Goal: Task Accomplishment & Management: Manage account settings

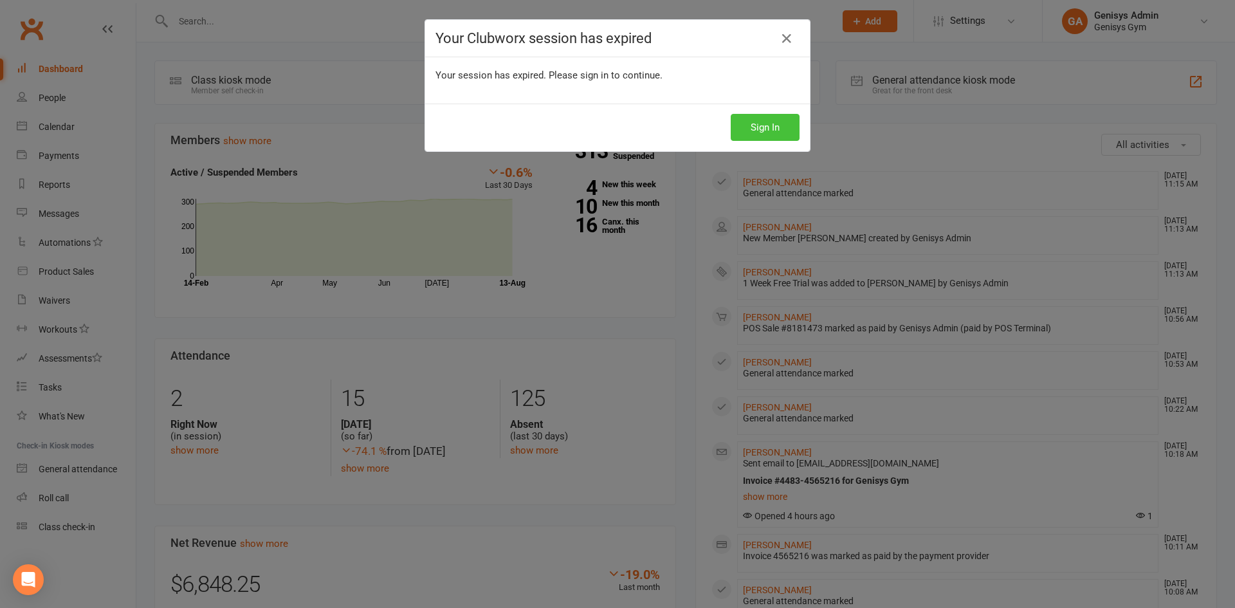
click at [769, 118] on button "Sign In" at bounding box center [765, 127] width 69 height 27
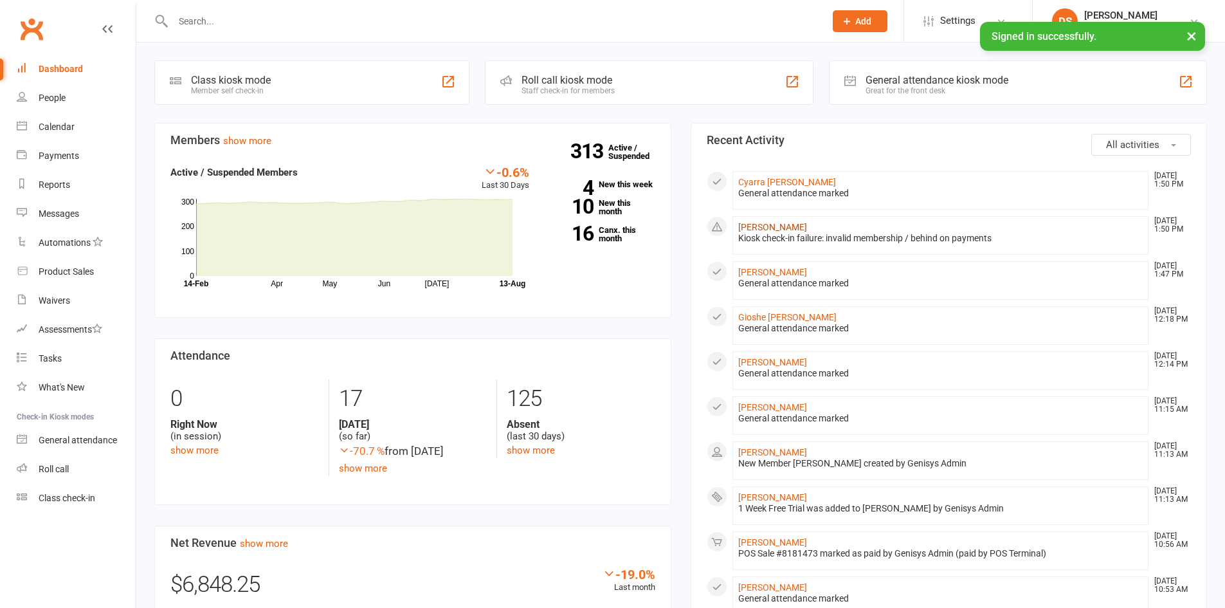
click at [785, 222] on link "[PERSON_NAME]" at bounding box center [772, 227] width 69 height 10
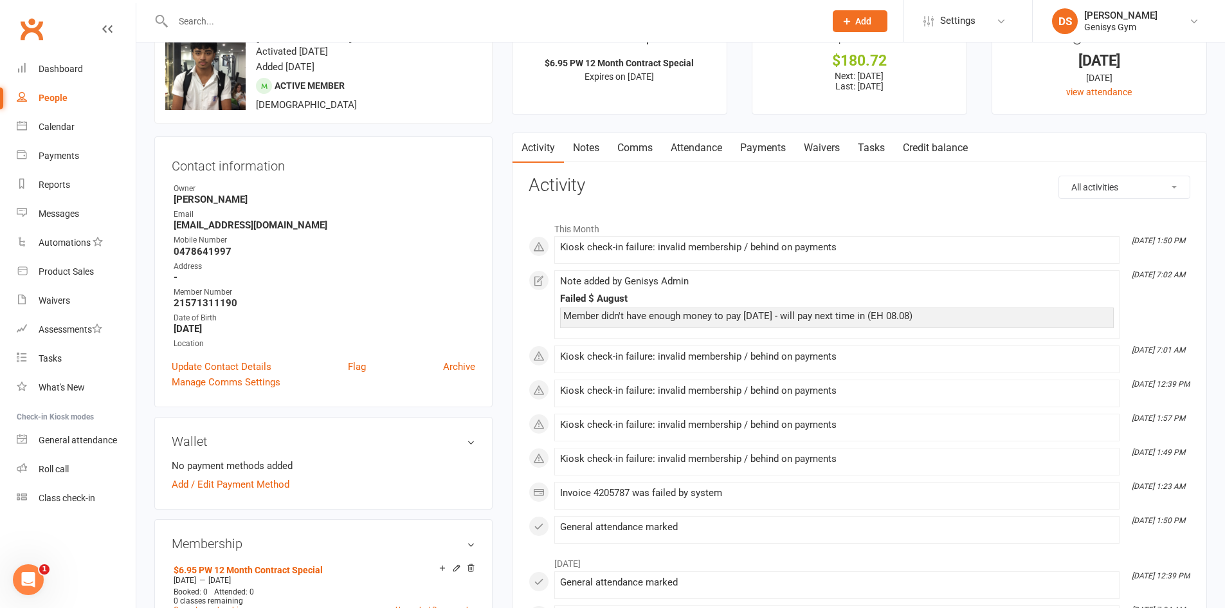
scroll to position [64, 0]
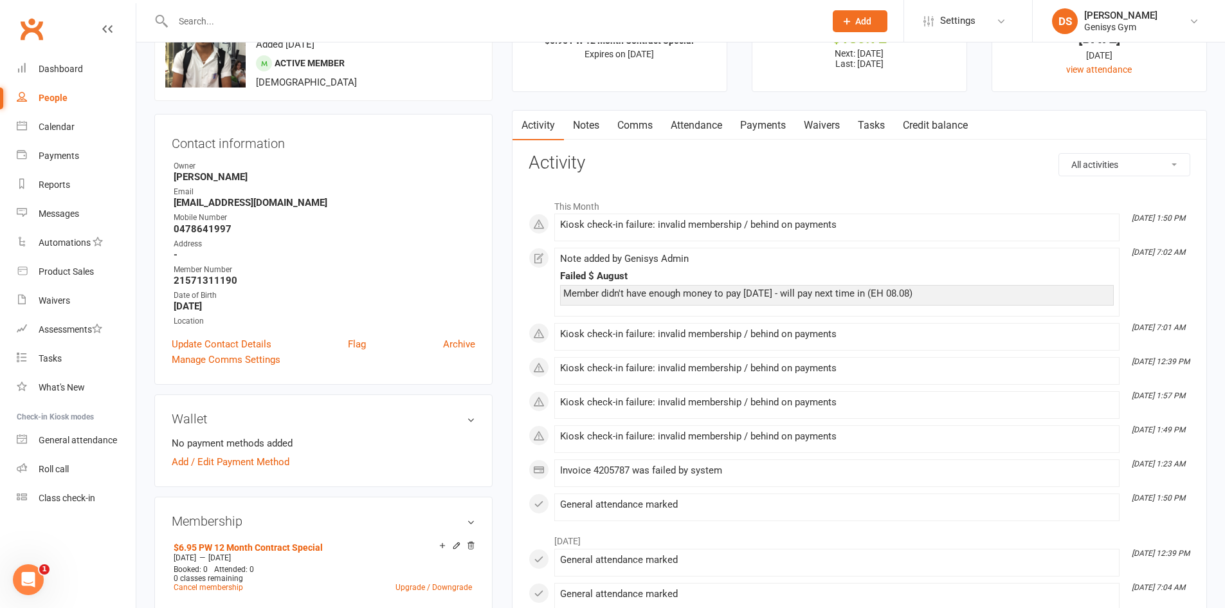
click at [760, 122] on link "Payments" at bounding box center [763, 126] width 64 height 30
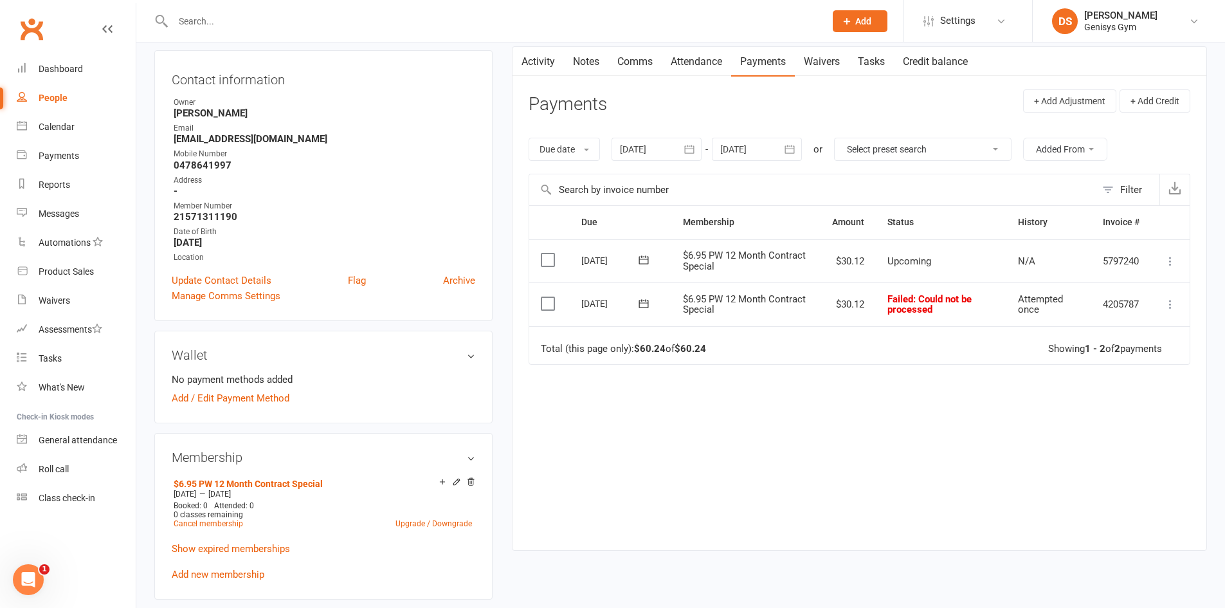
scroll to position [129, 0]
click at [681, 152] on button "button" at bounding box center [689, 148] width 23 height 23
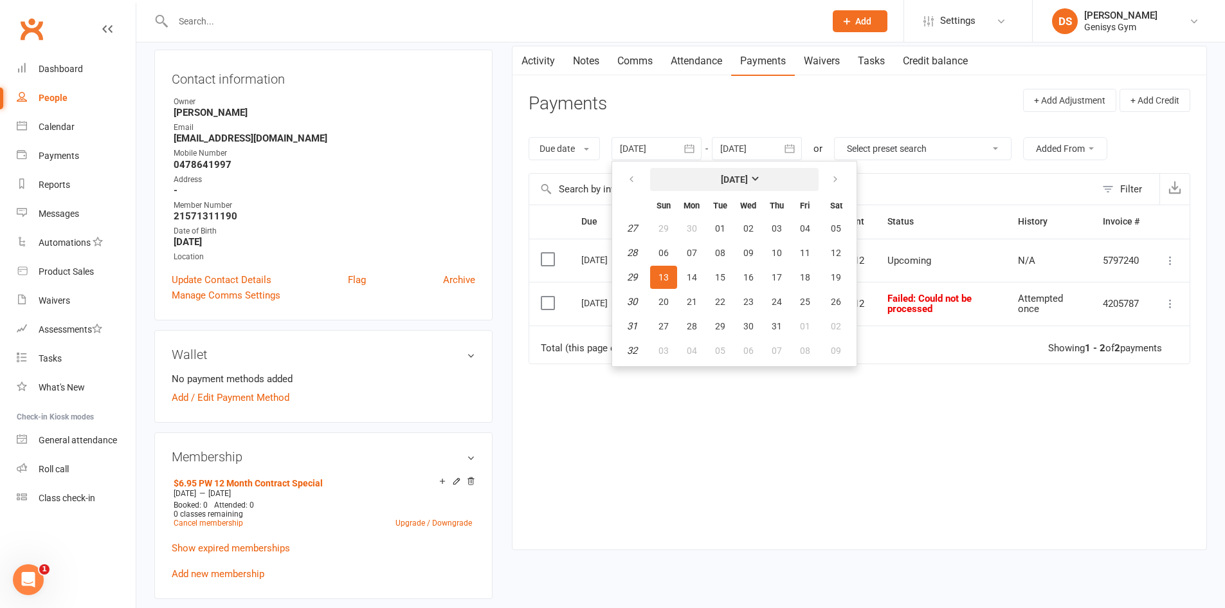
click at [747, 189] on button "[DATE]" at bounding box center [734, 179] width 168 height 23
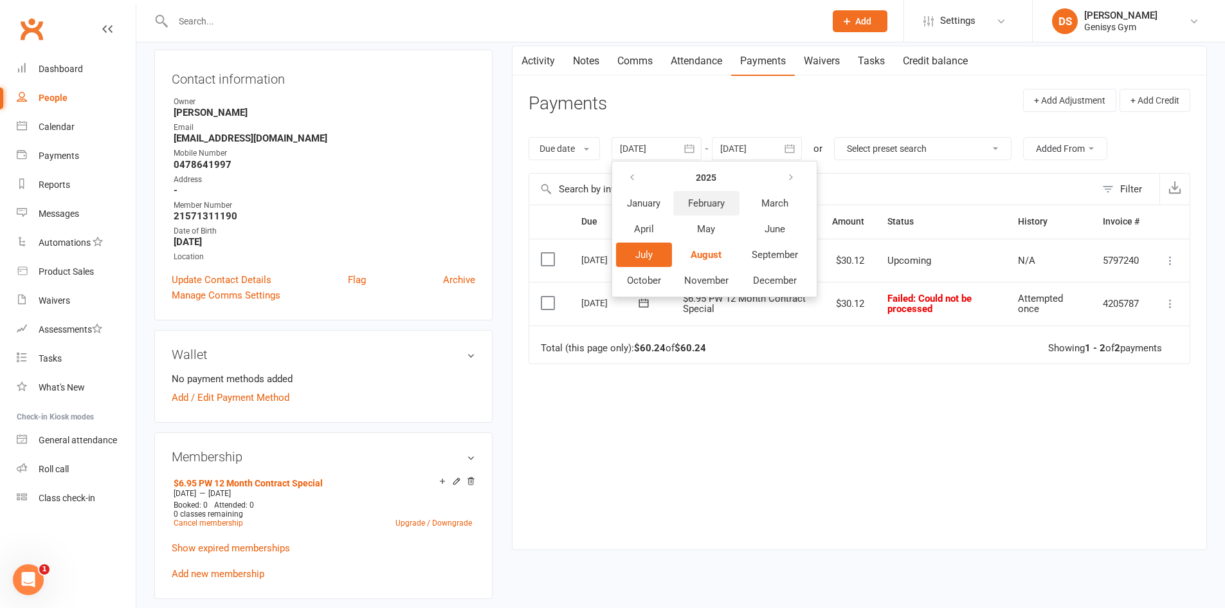
click at [716, 205] on span "February" at bounding box center [706, 203] width 37 height 12
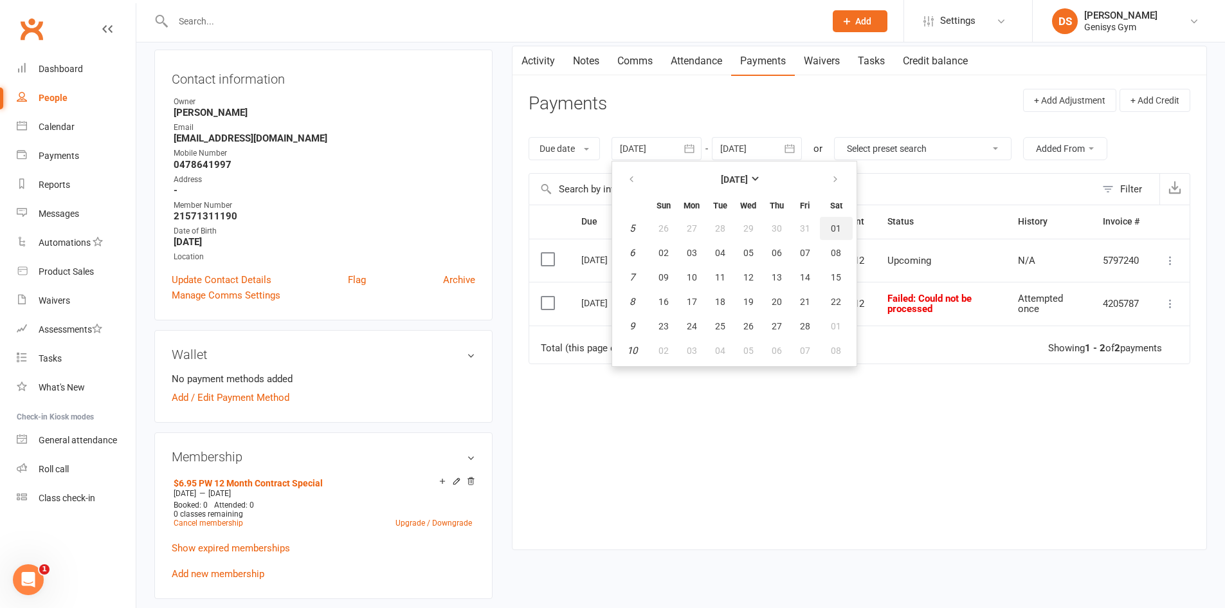
click at [835, 228] on span "01" at bounding box center [836, 228] width 10 height 10
type input "[DATE]"
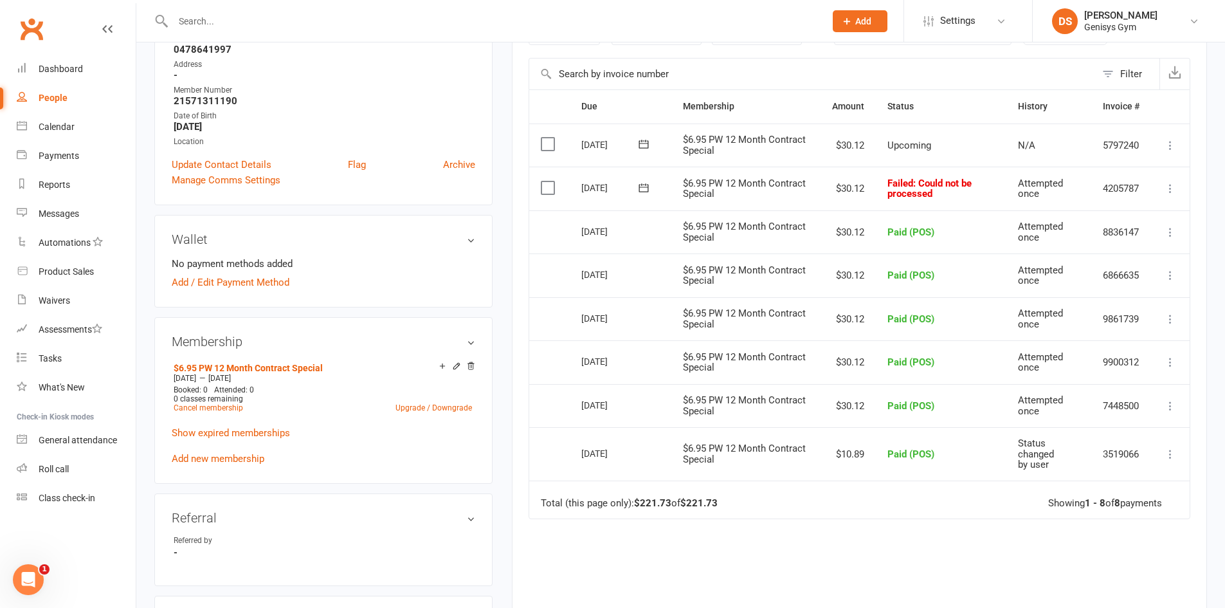
scroll to position [257, 0]
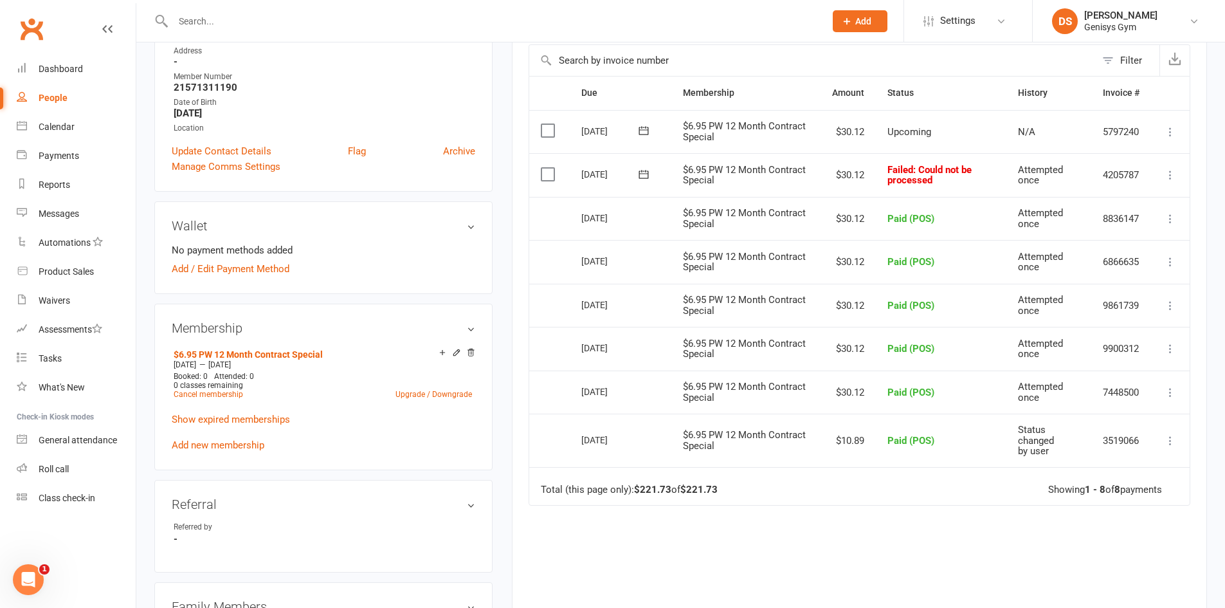
click at [1167, 173] on icon at bounding box center [1170, 174] width 13 height 13
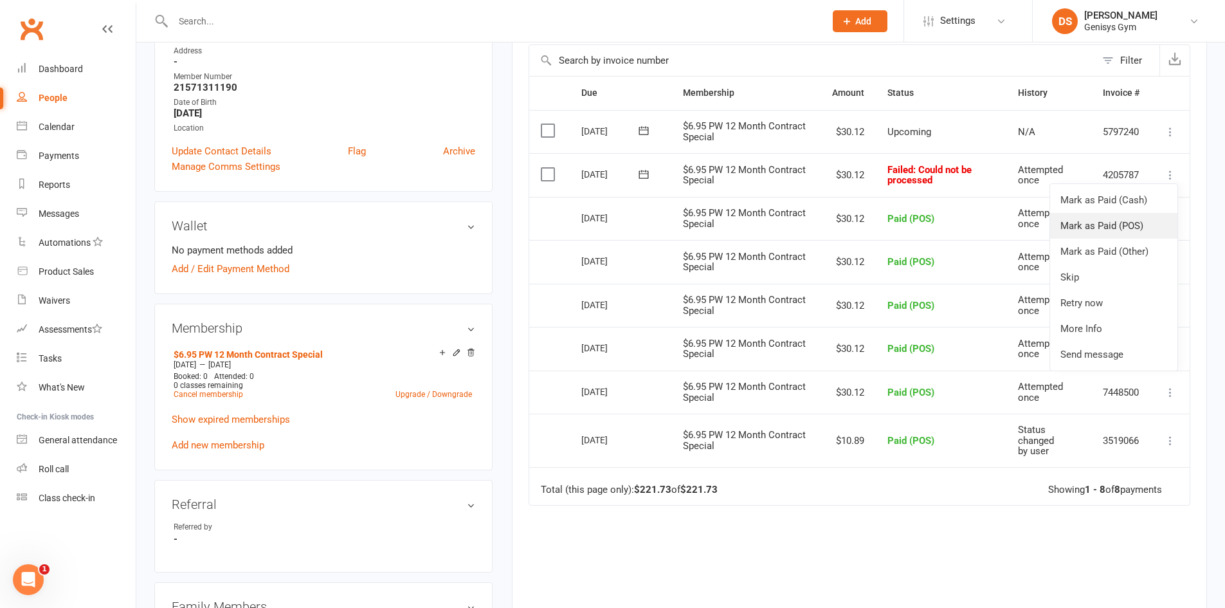
click at [1140, 230] on link "Mark as Paid (POS)" at bounding box center [1113, 226] width 127 height 26
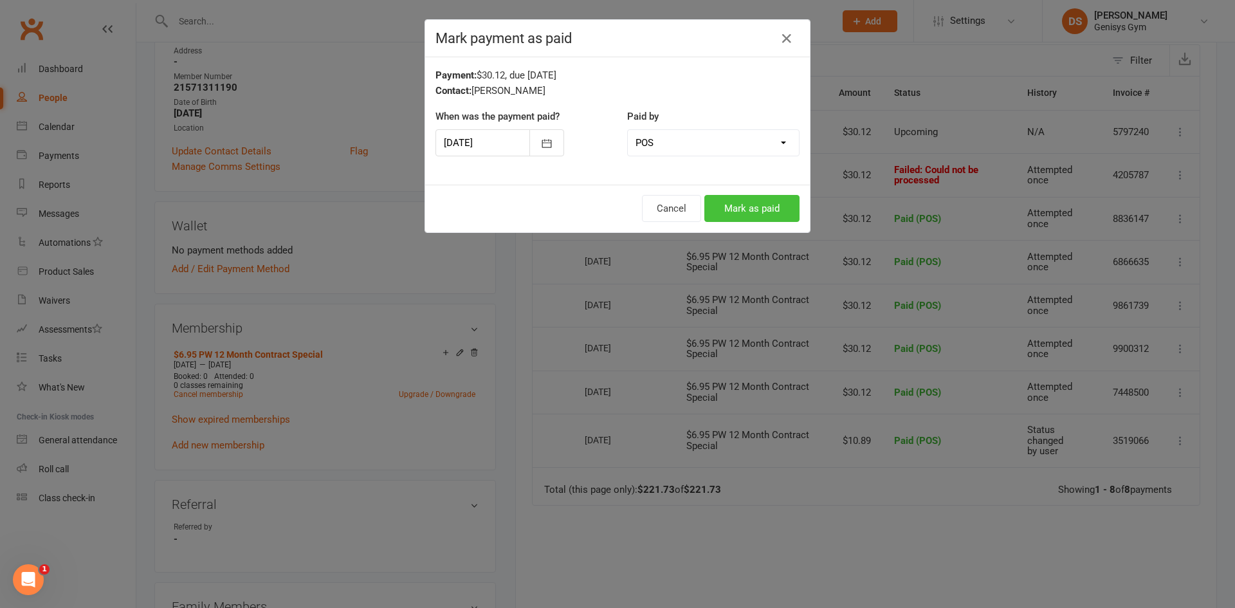
click at [758, 199] on button "Mark as paid" at bounding box center [751, 208] width 95 height 27
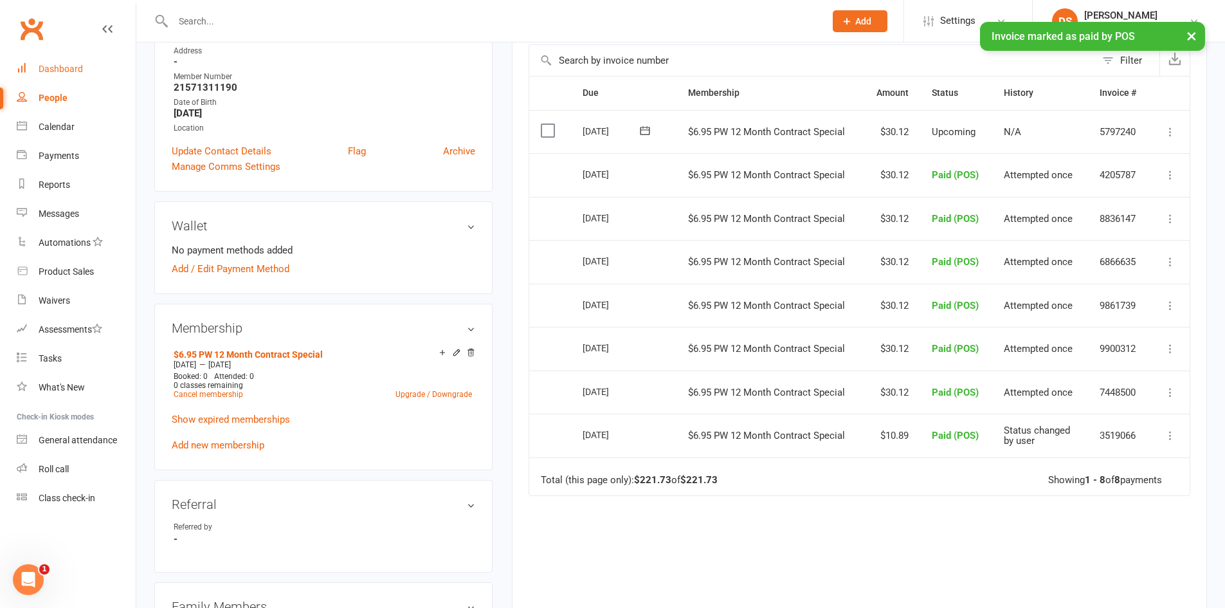
click at [41, 72] on div "Dashboard" at bounding box center [61, 69] width 44 height 10
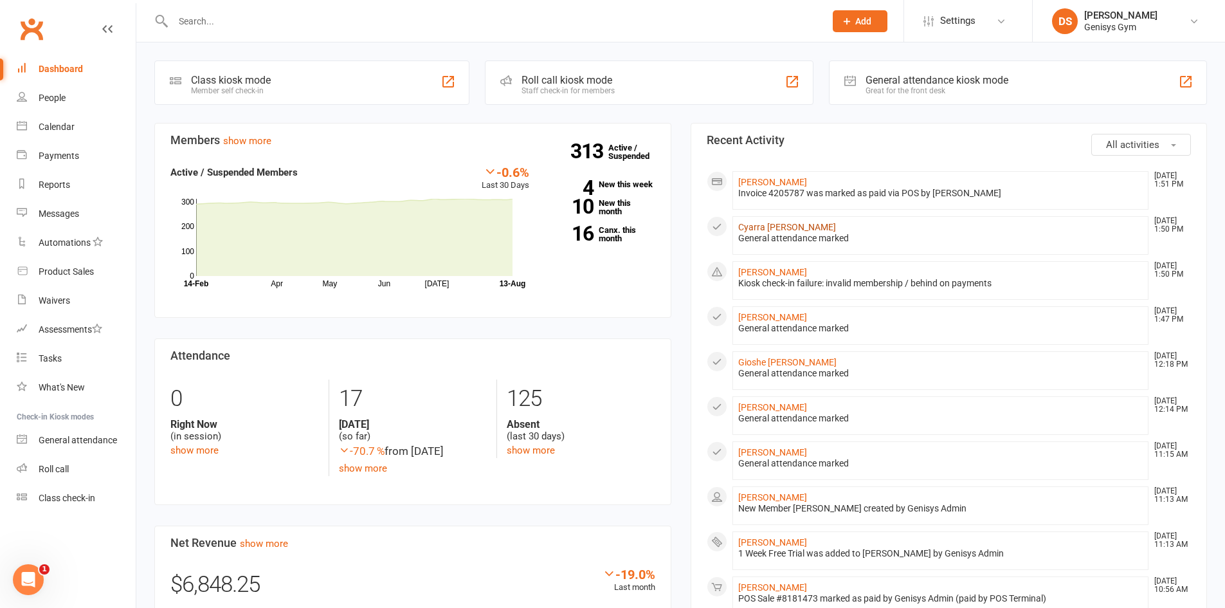
click at [753, 230] on link "Cyarra [PERSON_NAME]" at bounding box center [787, 227] width 98 height 10
